Goal: Book appointment/travel/reservation

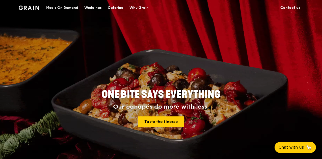
click at [116, 9] on div "Catering" at bounding box center [116, 7] width 16 height 15
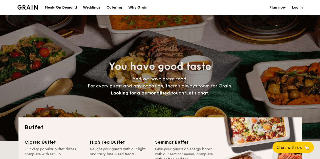
select select
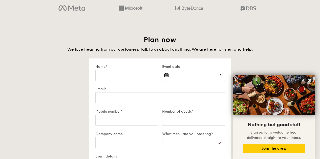
scroll to position [834, 0]
click at [214, 78] on input "Event date" at bounding box center [193, 75] width 63 height 11
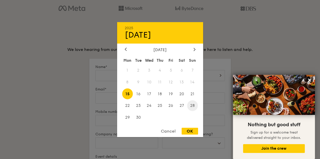
click at [194, 104] on span "28" at bounding box center [192, 106] width 11 height 11
click at [190, 133] on div "OK" at bounding box center [189, 131] width 16 height 7
type input "[DATE]"
select select
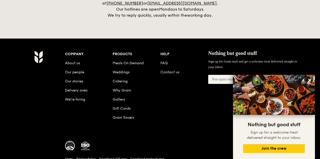
scroll to position [1086, 0]
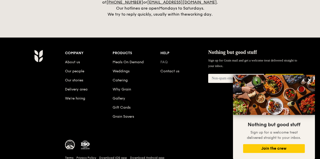
click at [162, 60] on link "FAQ" at bounding box center [163, 62] width 7 height 4
